Goal: Understand process/instructions: Learn how to perform a task or action

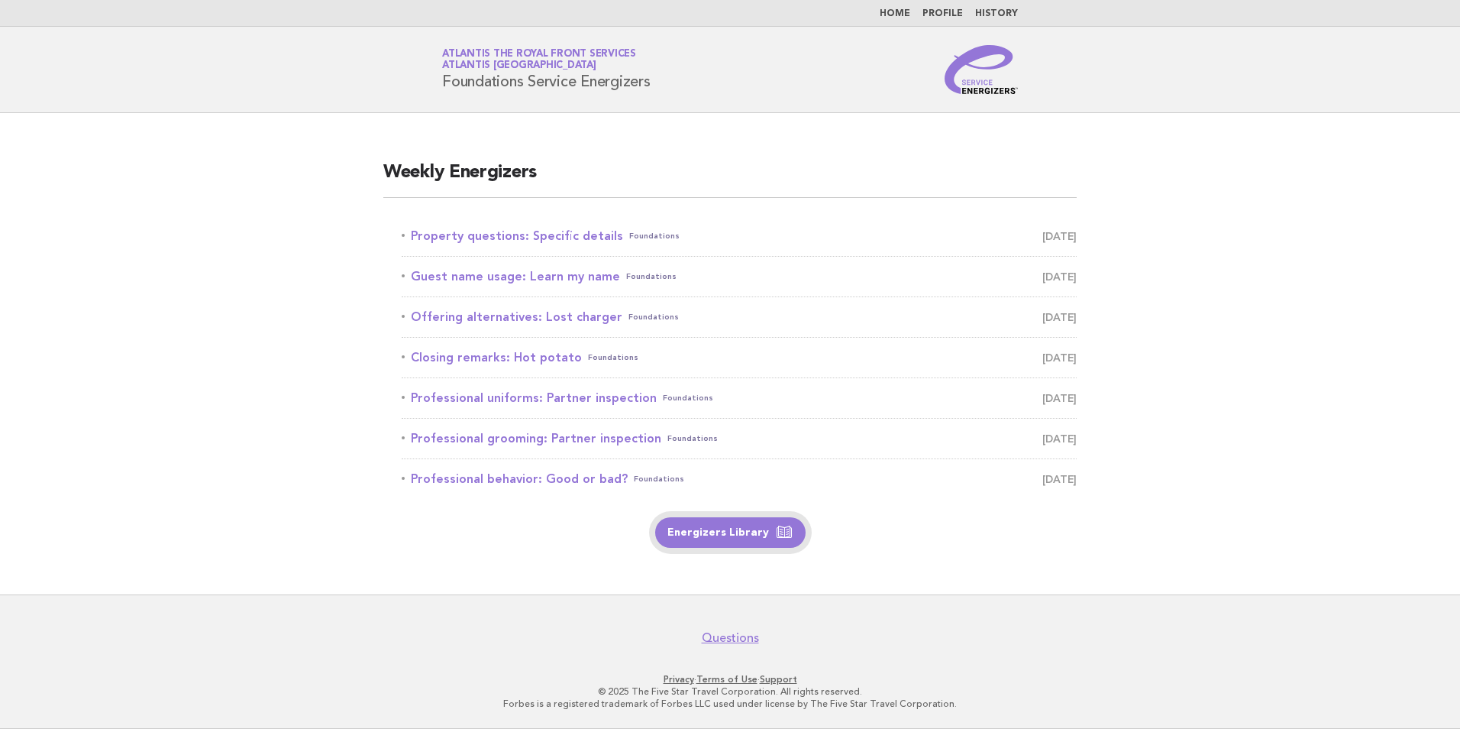
click at [710, 538] on link "Energizers Library" at bounding box center [730, 532] width 150 height 31
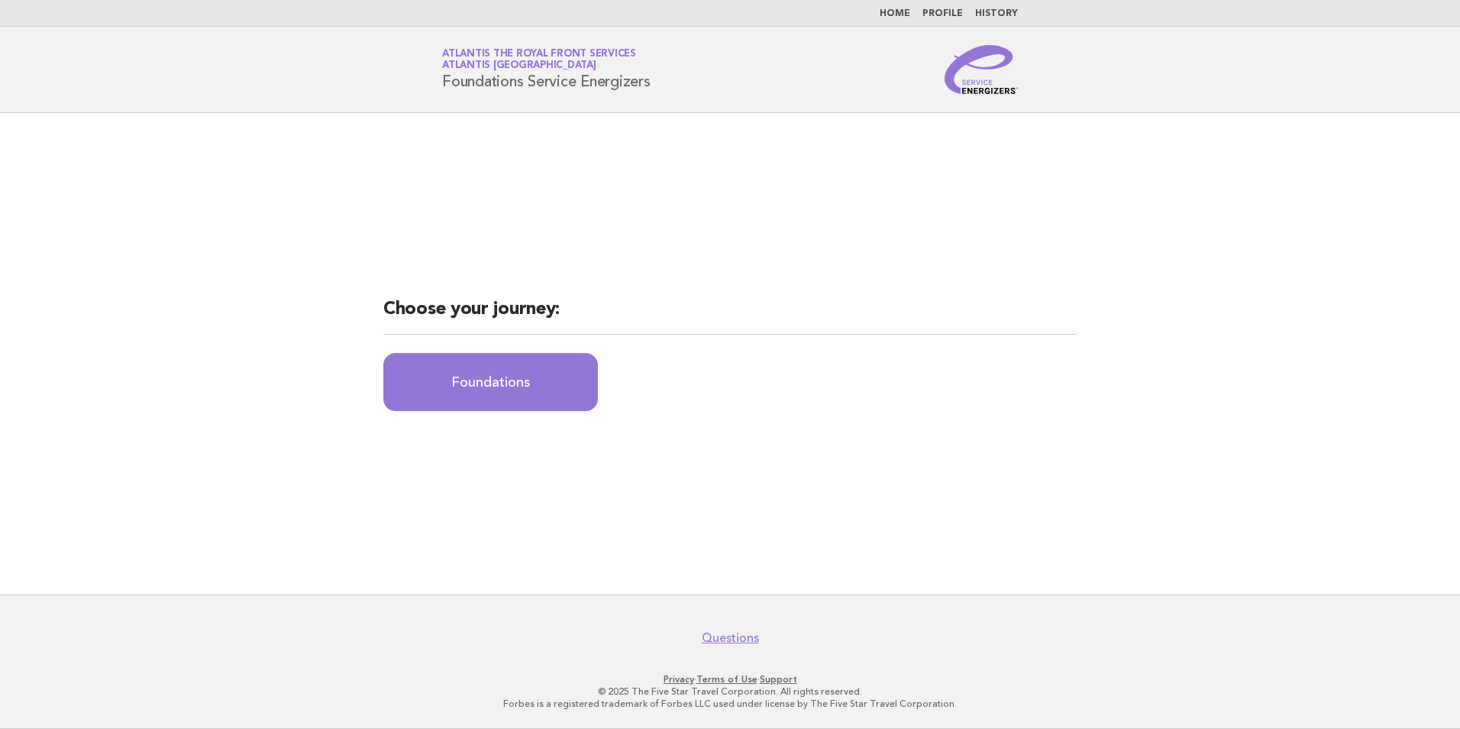
click at [903, 15] on link "Home" at bounding box center [895, 13] width 31 height 9
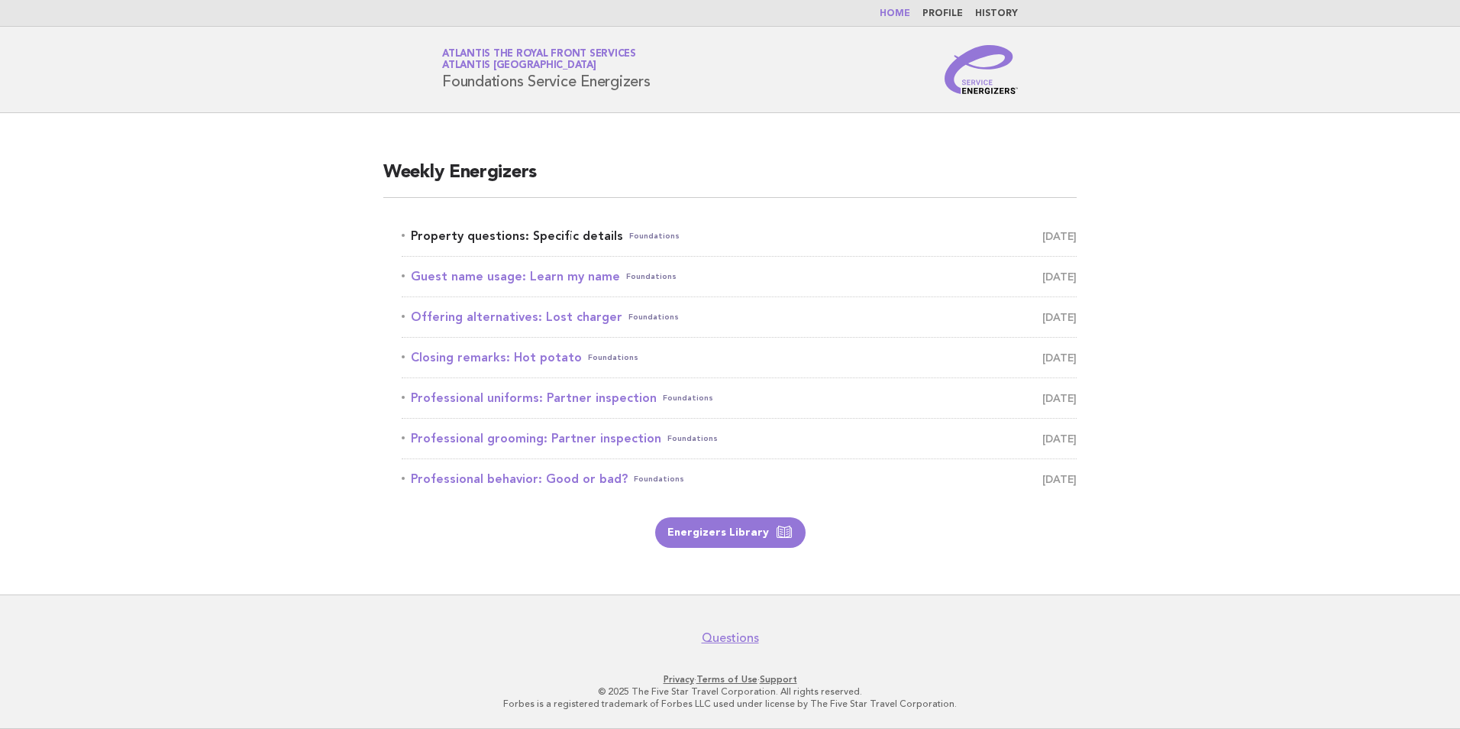
click at [581, 240] on link "Property questions: Specific details Foundations September 27" at bounding box center [739, 235] width 675 height 21
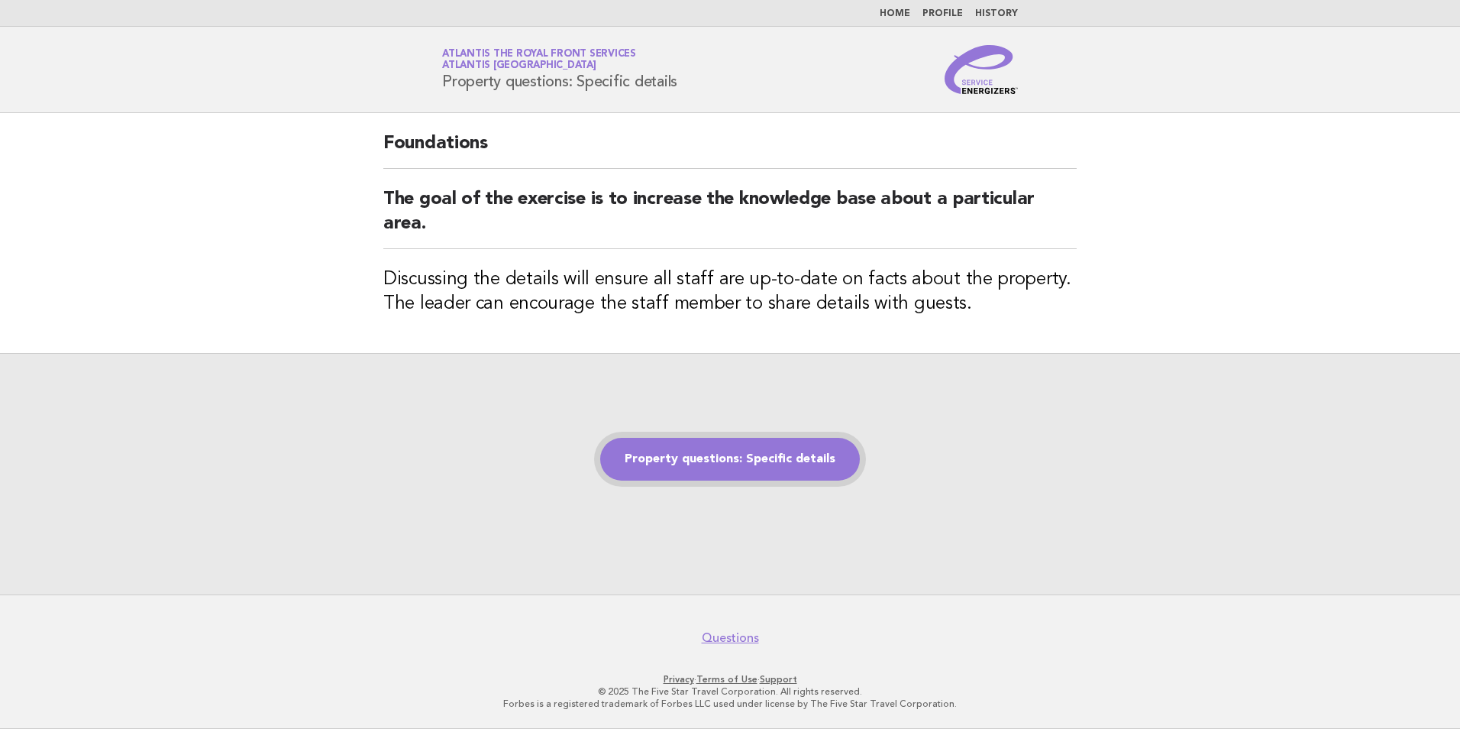
click at [687, 463] on link "Property questions: Specific details" at bounding box center [730, 459] width 260 height 43
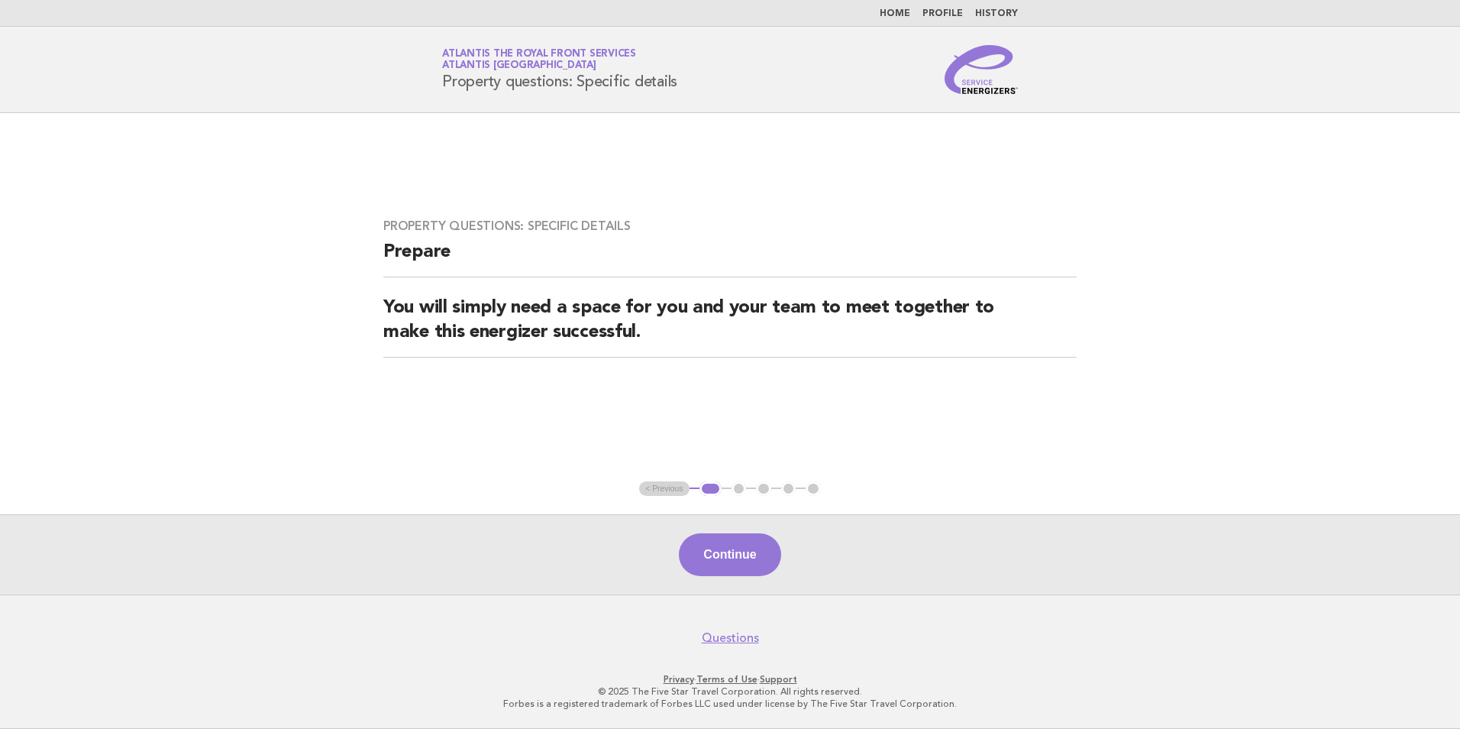
click at [899, 14] on link "Home" at bounding box center [895, 13] width 31 height 9
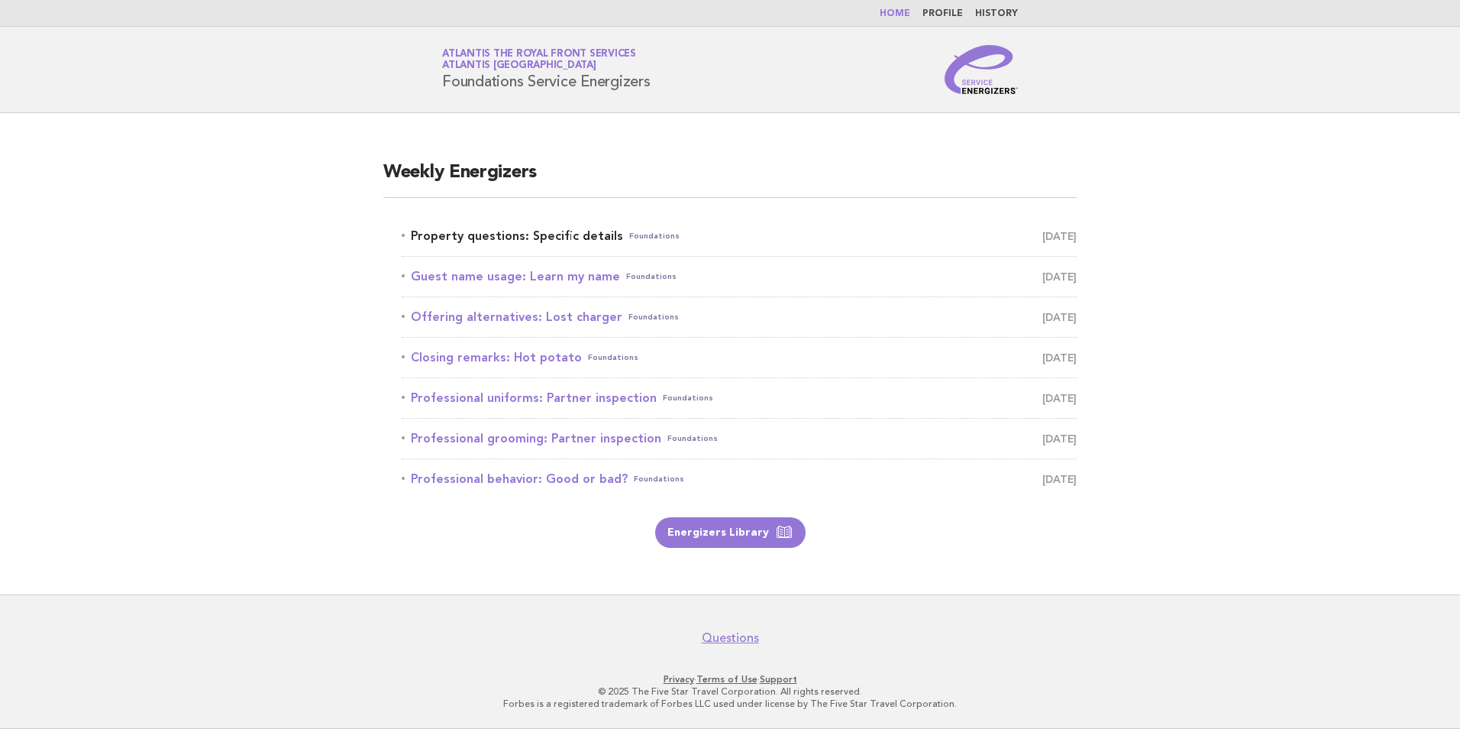
click at [556, 241] on link "Property questions: Specific details Foundations September 27" at bounding box center [739, 235] width 675 height 21
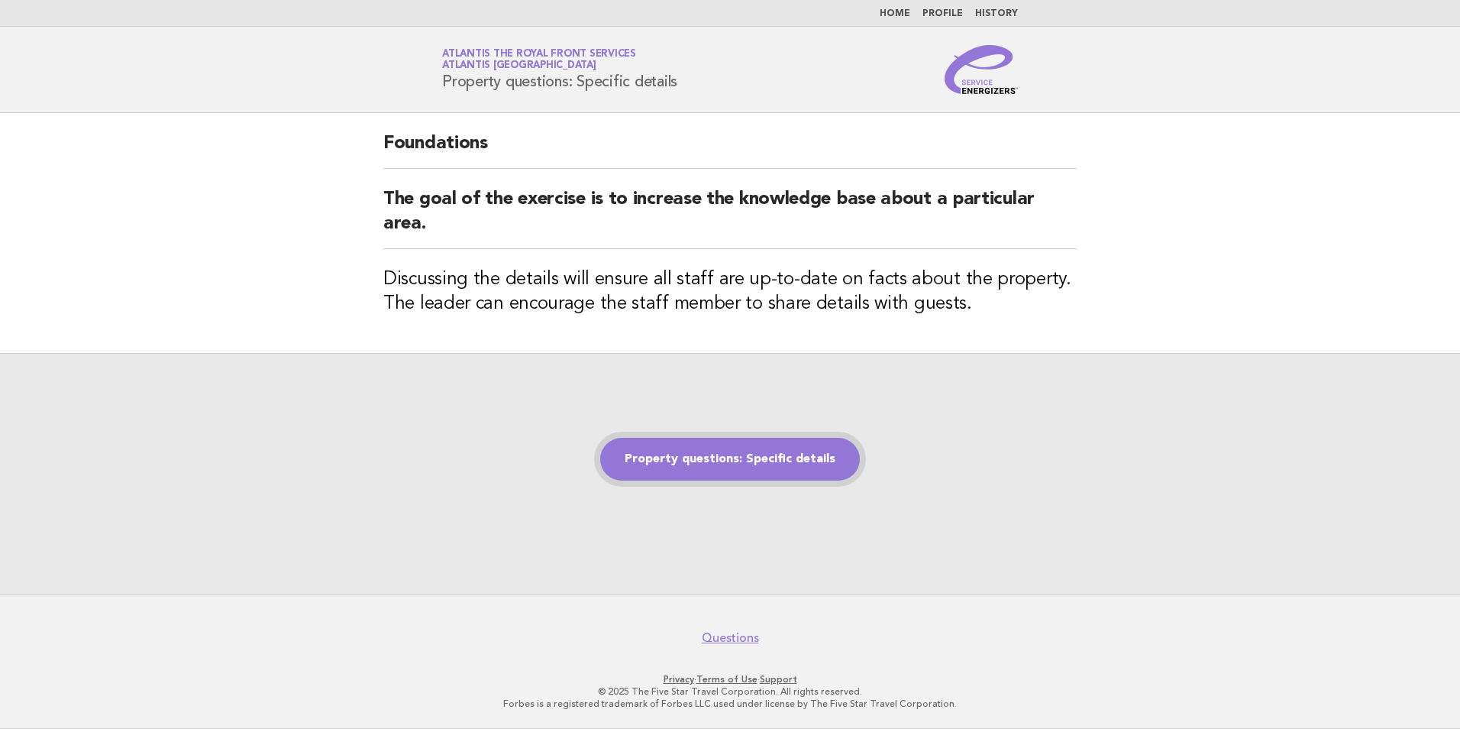
click at [724, 458] on link "Property questions: Specific details" at bounding box center [730, 459] width 260 height 43
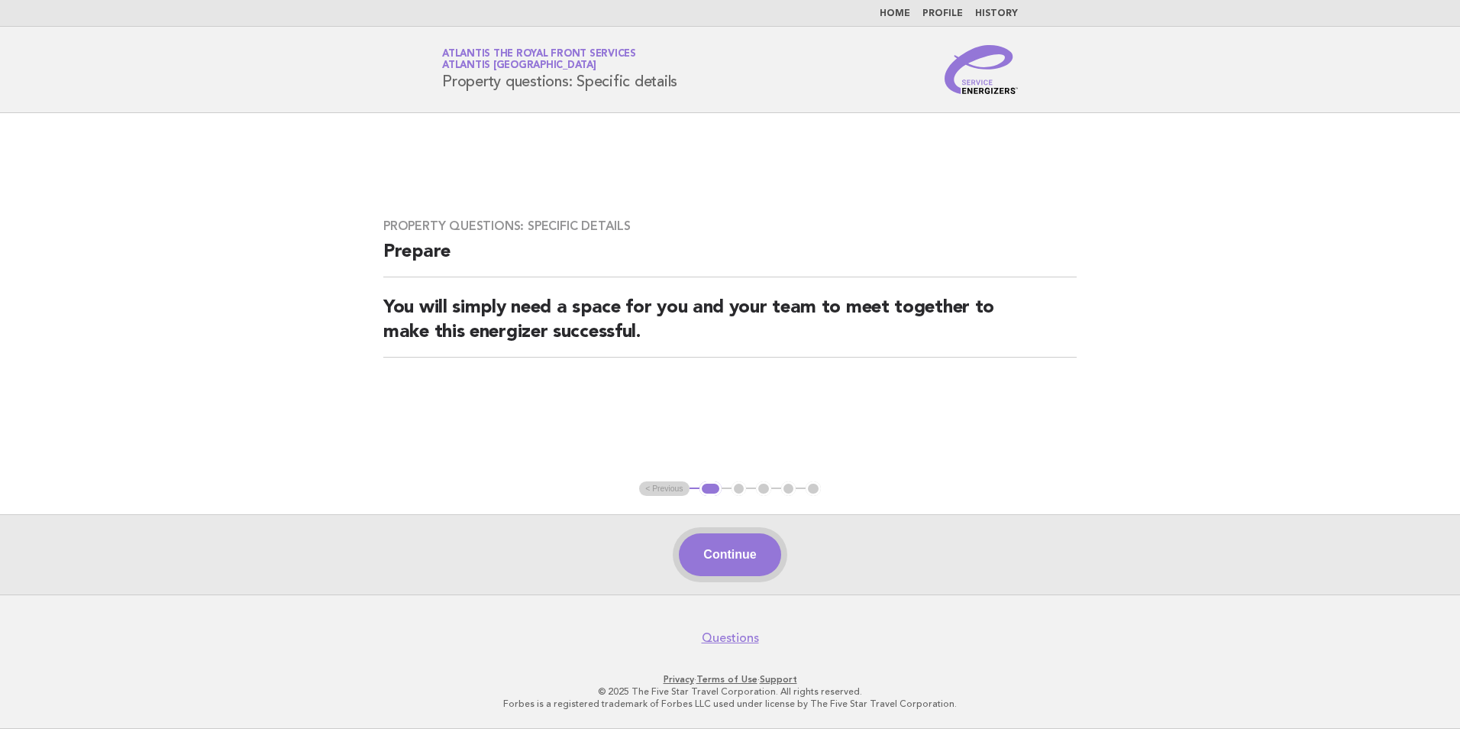
click at [717, 554] on button "Continue" at bounding box center [730, 554] width 102 height 43
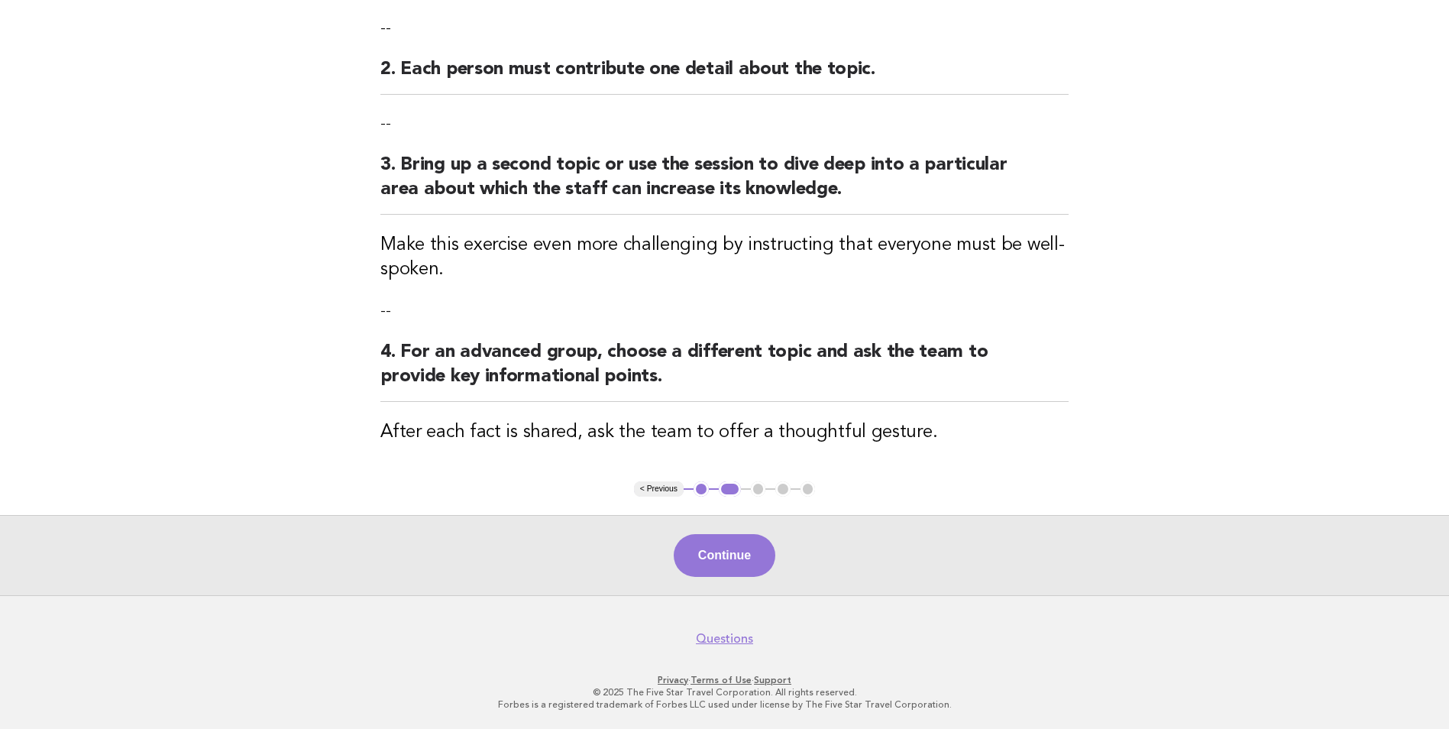
click at [728, 537] on button "Continue" at bounding box center [725, 555] width 102 height 43
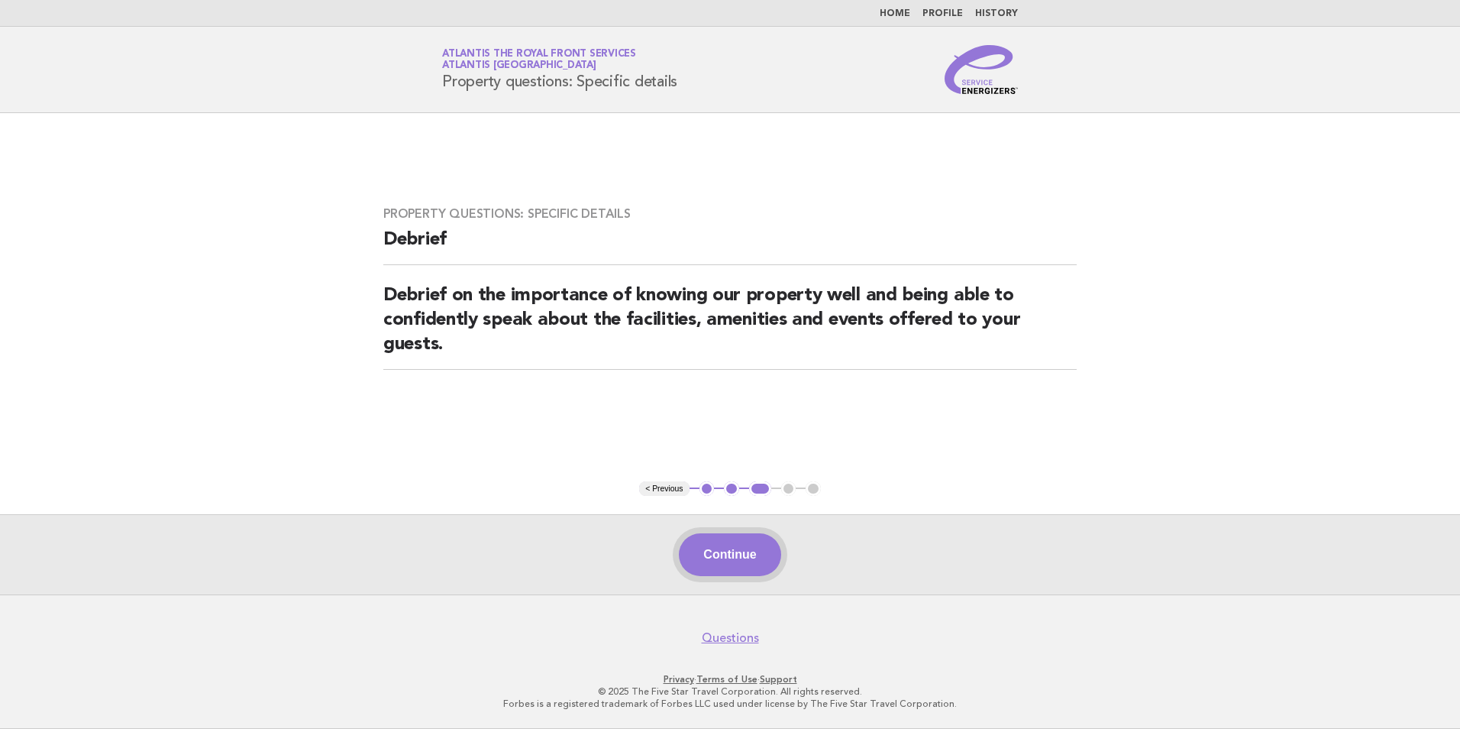
click at [718, 568] on button "Continue" at bounding box center [730, 554] width 102 height 43
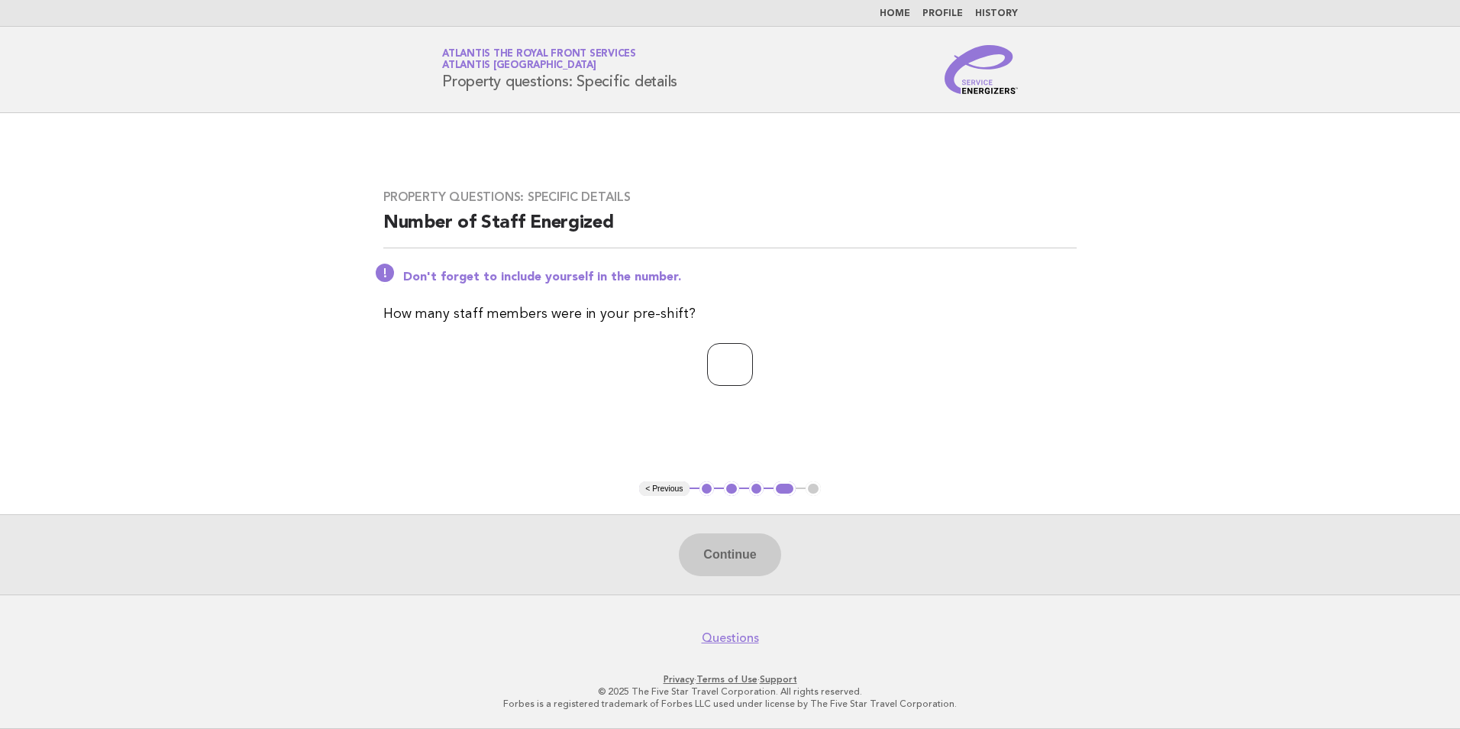
click at [716, 368] on input "number" at bounding box center [730, 364] width 46 height 43
type input "*"
click at [722, 543] on button "Continue" at bounding box center [730, 554] width 102 height 43
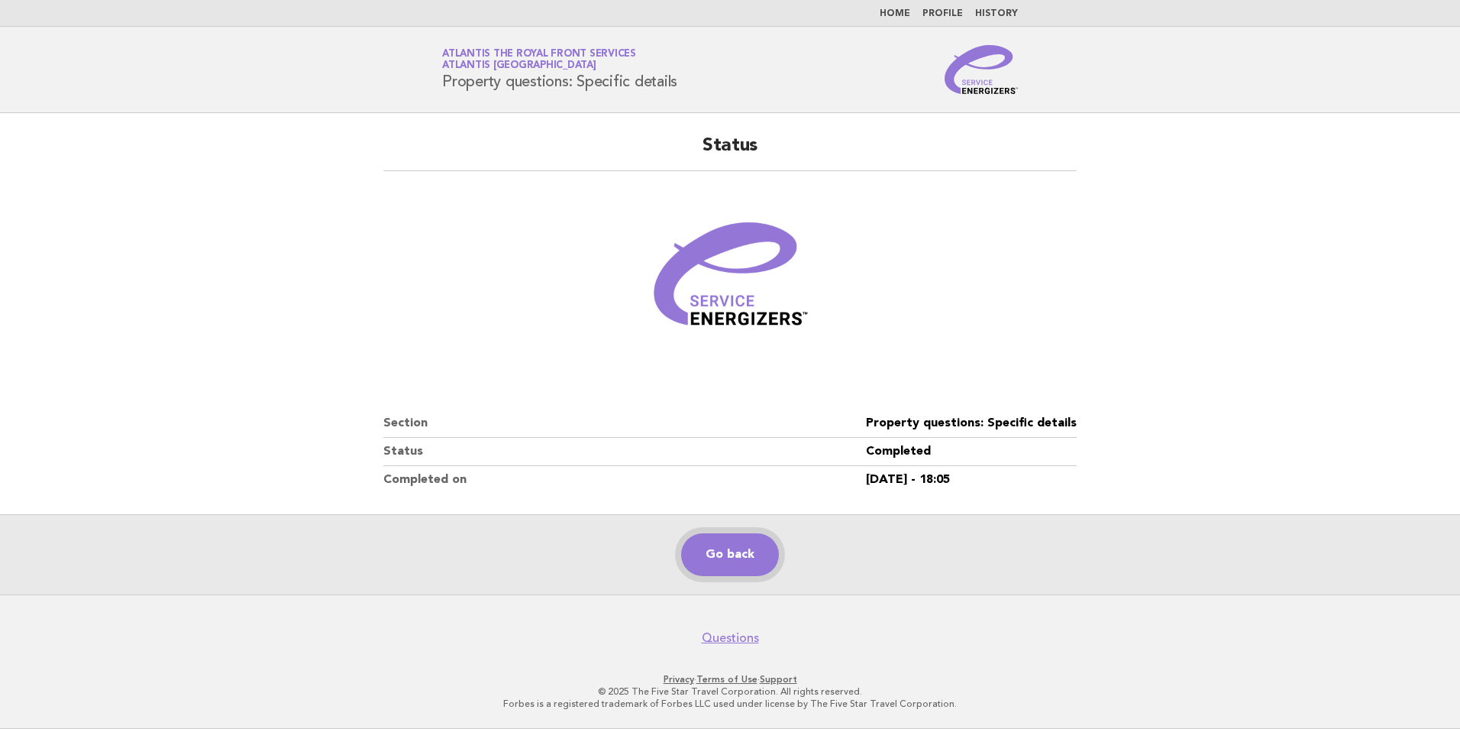
click at [719, 571] on link "Go back" at bounding box center [730, 554] width 98 height 43
